Goal: Transaction & Acquisition: Purchase product/service

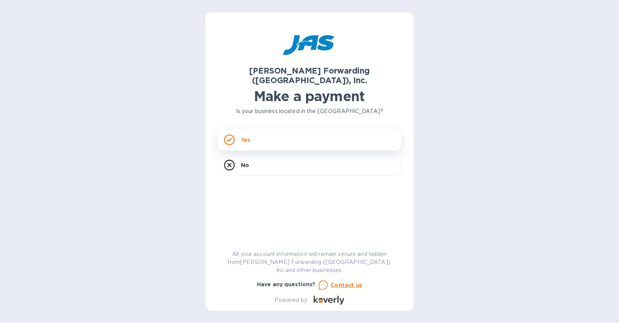
click at [282, 132] on div "Yes" at bounding box center [309, 139] width 184 height 21
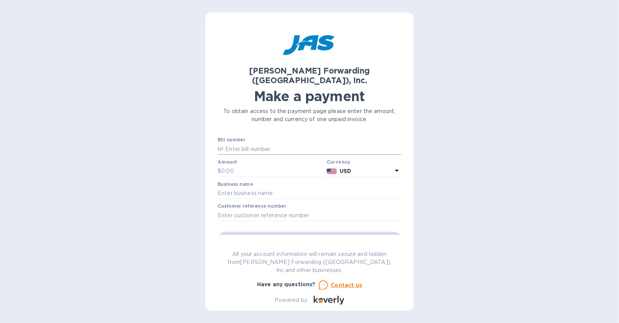
click at [282, 143] on input "text" at bounding box center [313, 148] width 178 height 11
paste input "LAX503323366"
type input "LAX503323366"
click at [248, 165] on input "text" at bounding box center [272, 170] width 103 height 11
type input "990"
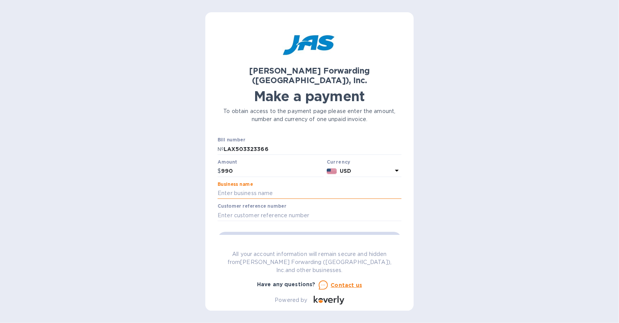
click at [249, 188] on input "text" at bounding box center [309, 193] width 184 height 11
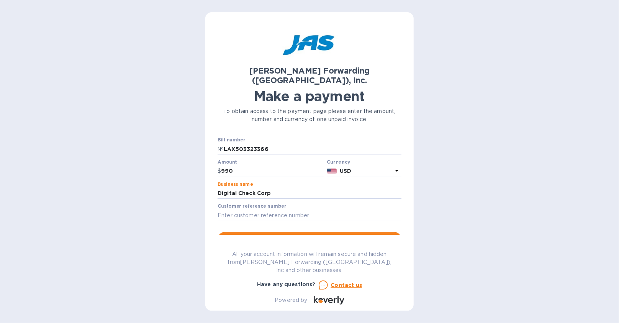
type input "Digital Check Corp"
click at [234, 240] on div "Bill number № LAX503323366 Amount $ 990 Currency USD Business name Digital Chec…" at bounding box center [309, 191] width 193 height 119
click at [240, 235] on span "Go to payment page" at bounding box center [309, 239] width 171 height 9
